Goal: Information Seeking & Learning: Learn about a topic

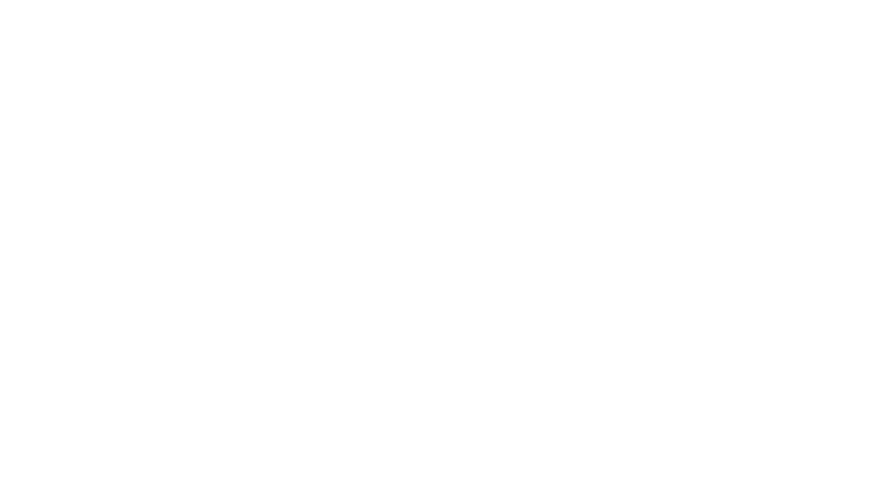
click at [151, 0] on html at bounding box center [446, 0] width 893 height 0
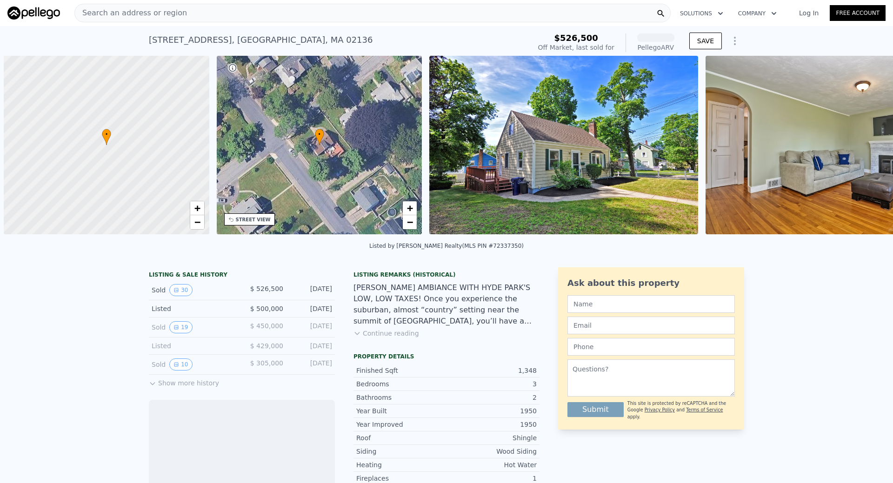
scroll to position [0, 4]
